Goal: Task Accomplishment & Management: Manage account settings

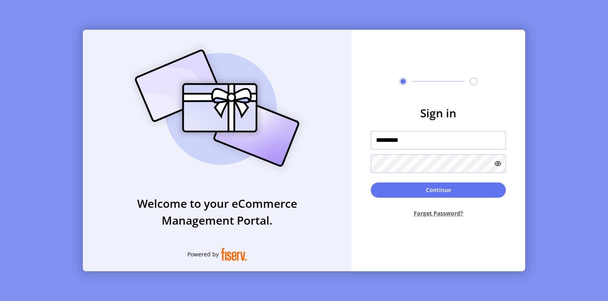
click at [470, 140] on input "*********" at bounding box center [438, 140] width 135 height 18
type input "**********"
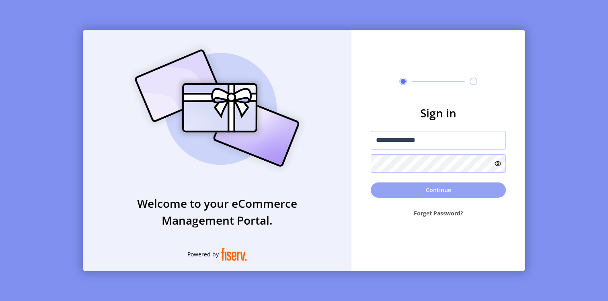
click at [442, 191] on button "Continue" at bounding box center [438, 190] width 135 height 15
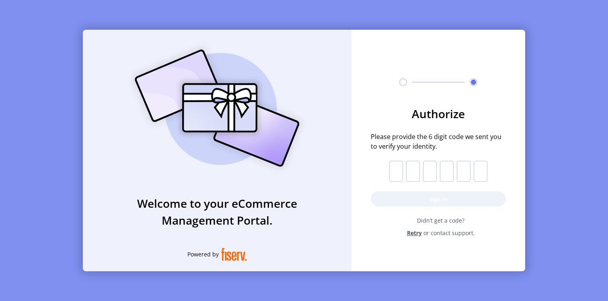
click at [398, 175] on input "text" at bounding box center [396, 171] width 14 height 21
paste input "*"
type input "*"
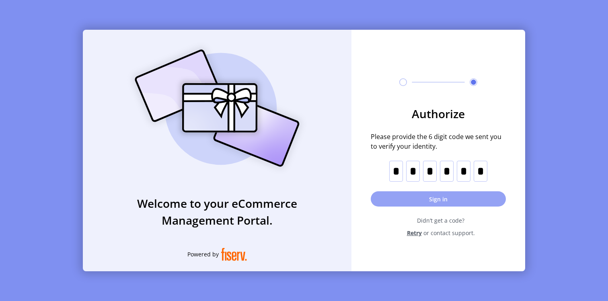
click at [432, 202] on button "Sign in" at bounding box center [438, 198] width 135 height 15
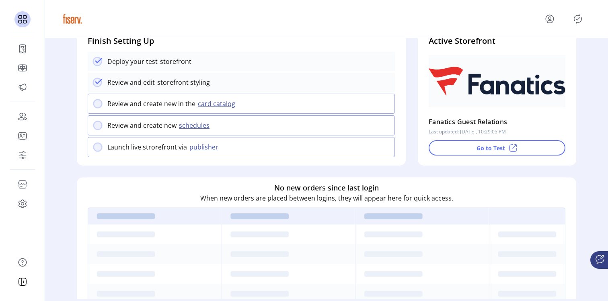
scroll to position [97, 0]
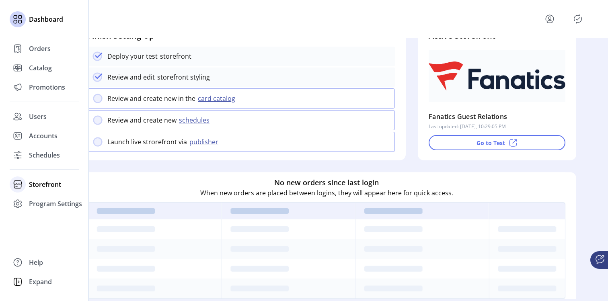
click at [49, 182] on span "Storefront" at bounding box center [45, 185] width 32 height 10
click at [49, 197] on span "Configuration" at bounding box center [50, 201] width 42 height 10
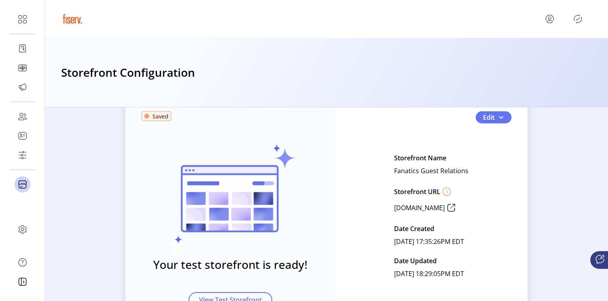
scroll to position [86, 0]
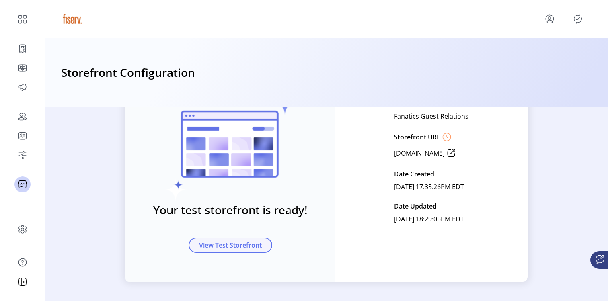
click at [229, 242] on span "View Test Storefront" at bounding box center [230, 245] width 63 height 10
